Goal: Information Seeking & Learning: Learn about a topic

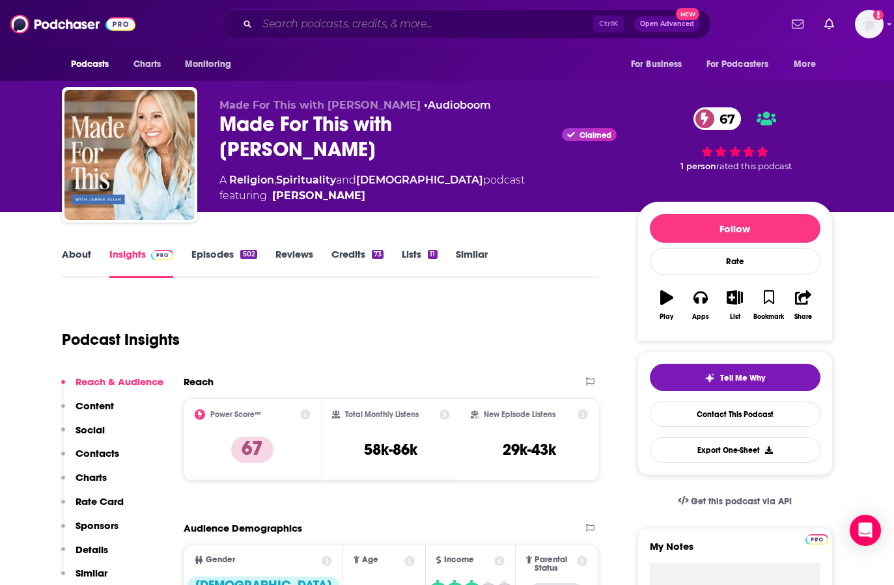
click at [308, 25] on input "Search podcasts, credits, & more..." at bounding box center [425, 24] width 336 height 21
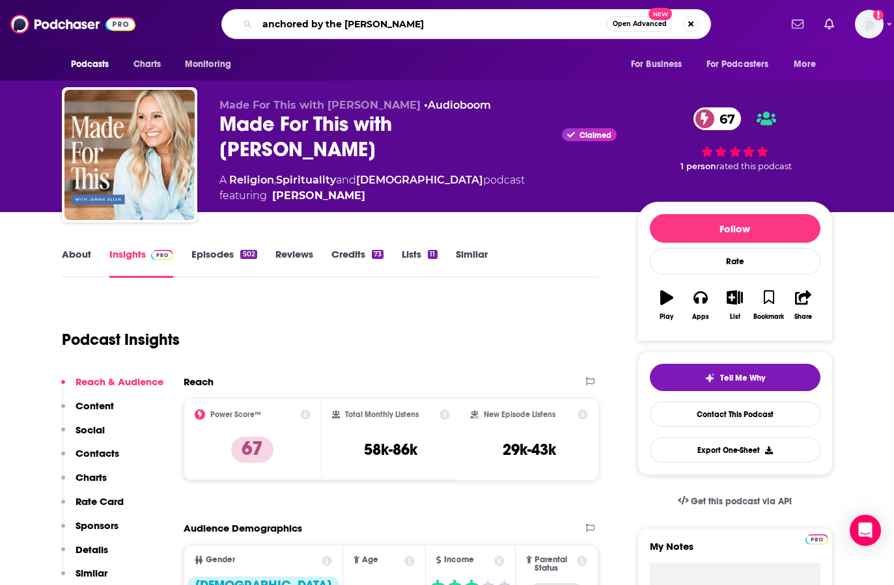
type input "anchored by the sword"
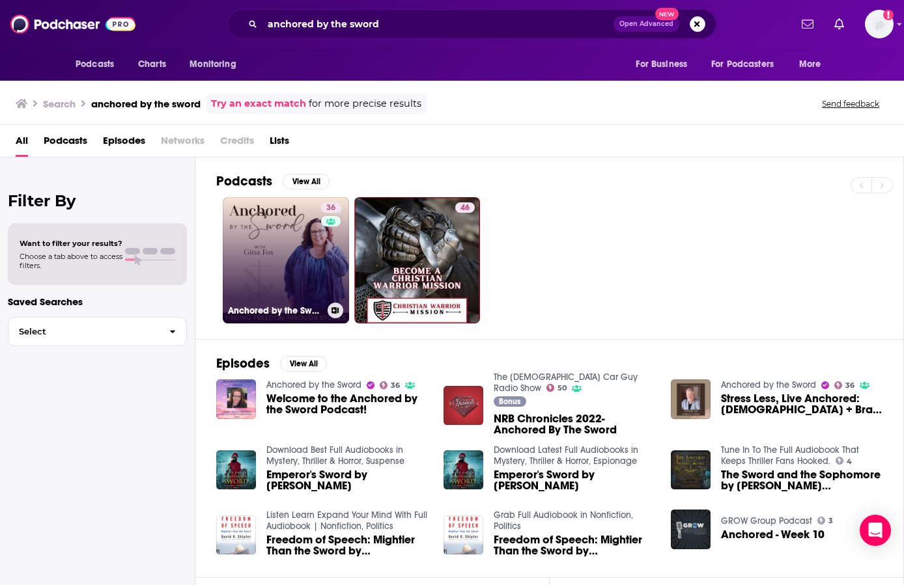
click at [281, 261] on link "36 Anchored by the Sword" at bounding box center [286, 260] width 126 height 126
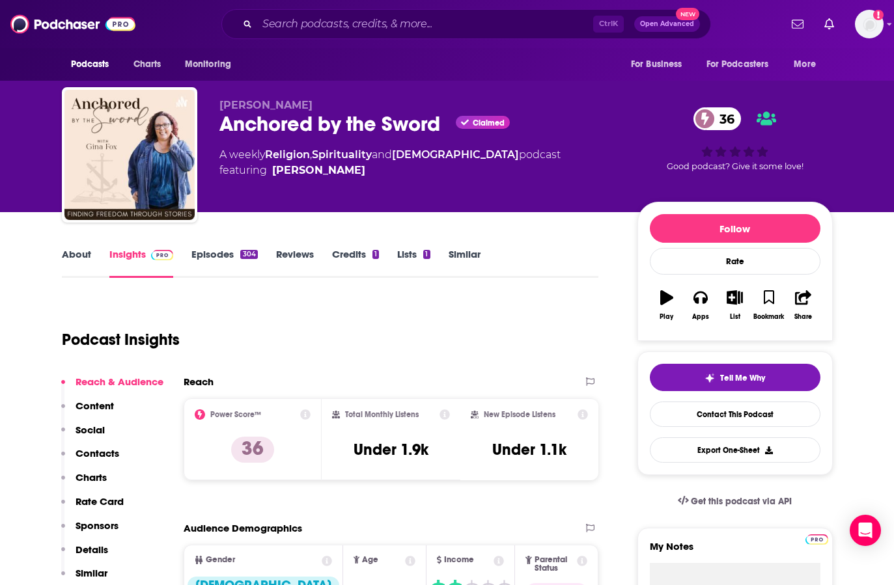
click at [76, 255] on link "About" at bounding box center [76, 263] width 29 height 30
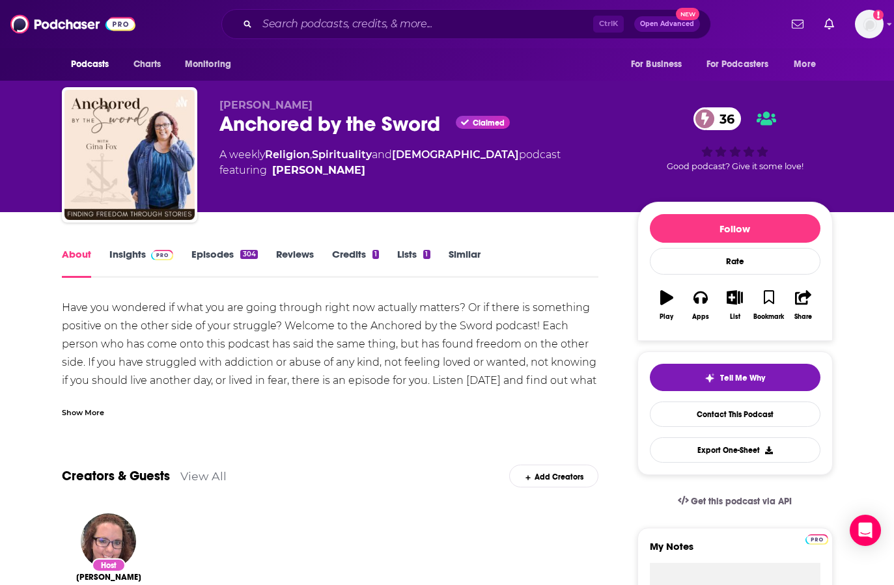
click at [75, 412] on div "Show More" at bounding box center [83, 412] width 42 height 12
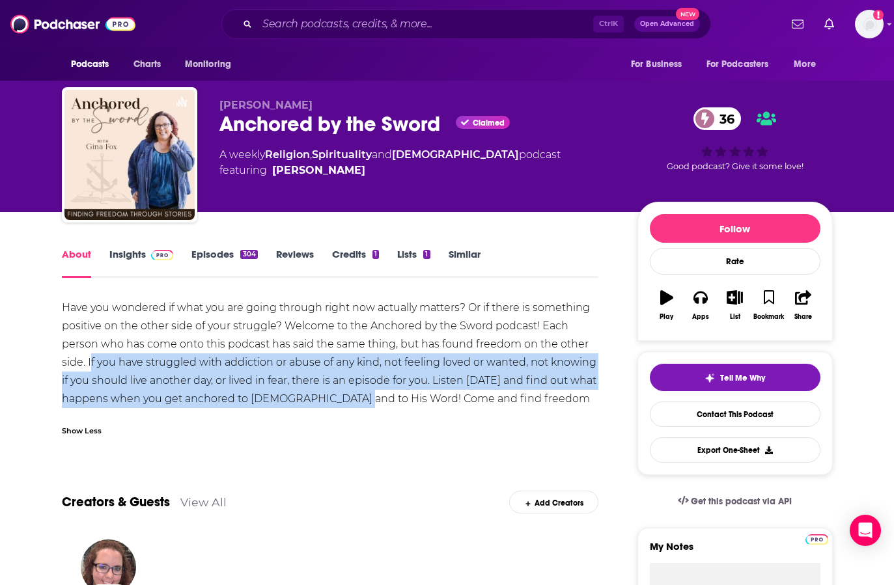
drag, startPoint x: 90, startPoint y: 361, endPoint x: 358, endPoint y: 397, distance: 270.7
click at [358, 397] on div "Have you wondered if what you are going through right now actually matters? Or …" at bounding box center [330, 363] width 537 height 128
copy div "f you have struggled with addiction or abuse of any kind, not feeling loved or …"
click at [214, 251] on link "Episodes 304" at bounding box center [224, 263] width 66 height 30
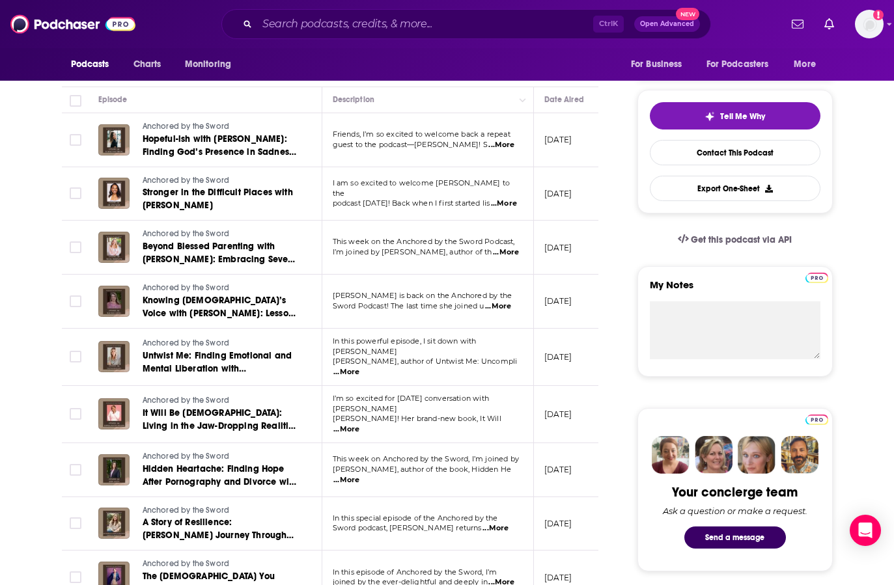
scroll to position [260, 0]
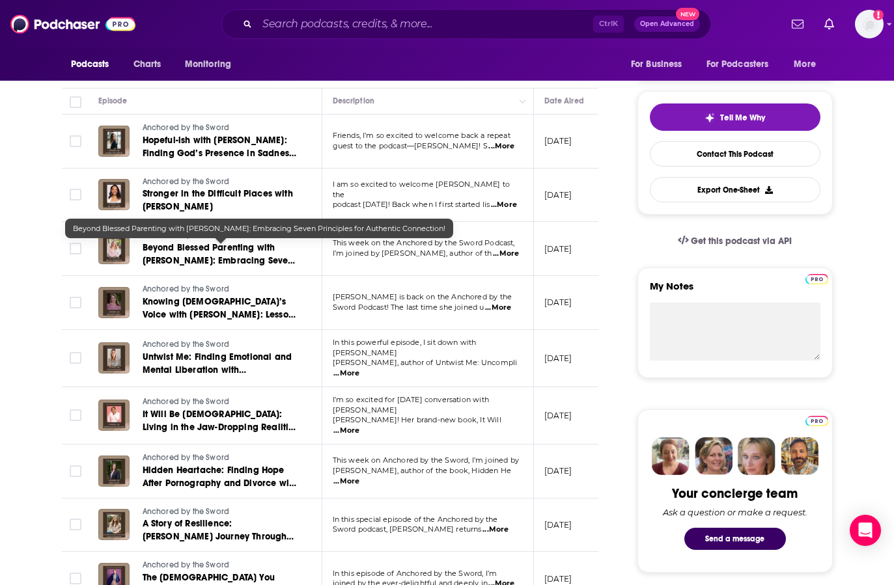
click at [200, 251] on span "Beyond Blessed Parenting with [PERSON_NAME]: Embracing Seven Principles for Aut…" at bounding box center [220, 260] width 155 height 37
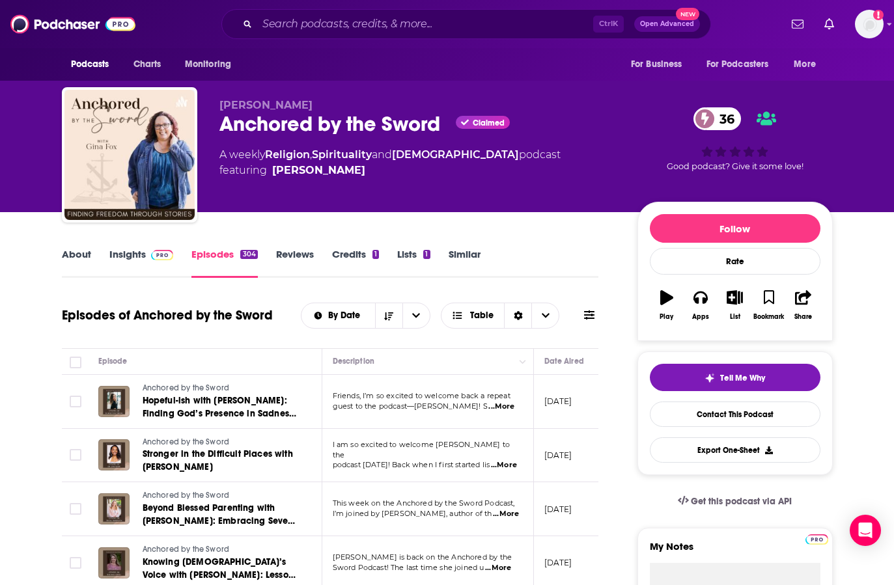
click at [126, 254] on link "Insights" at bounding box center [141, 263] width 64 height 30
